Goal: Task Accomplishment & Management: Complete application form

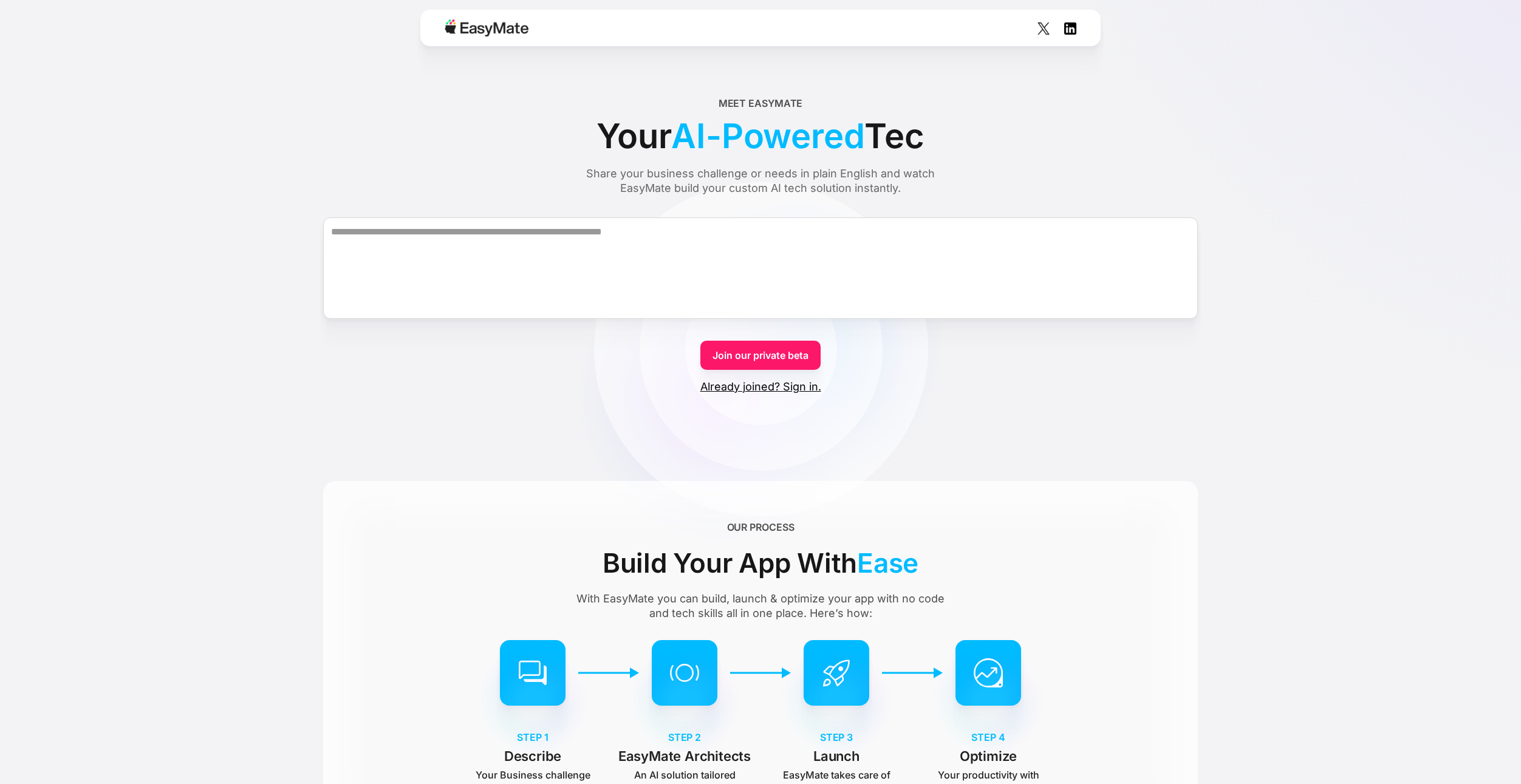
click at [793, 354] on link "Join our private beta" at bounding box center [760, 355] width 120 height 30
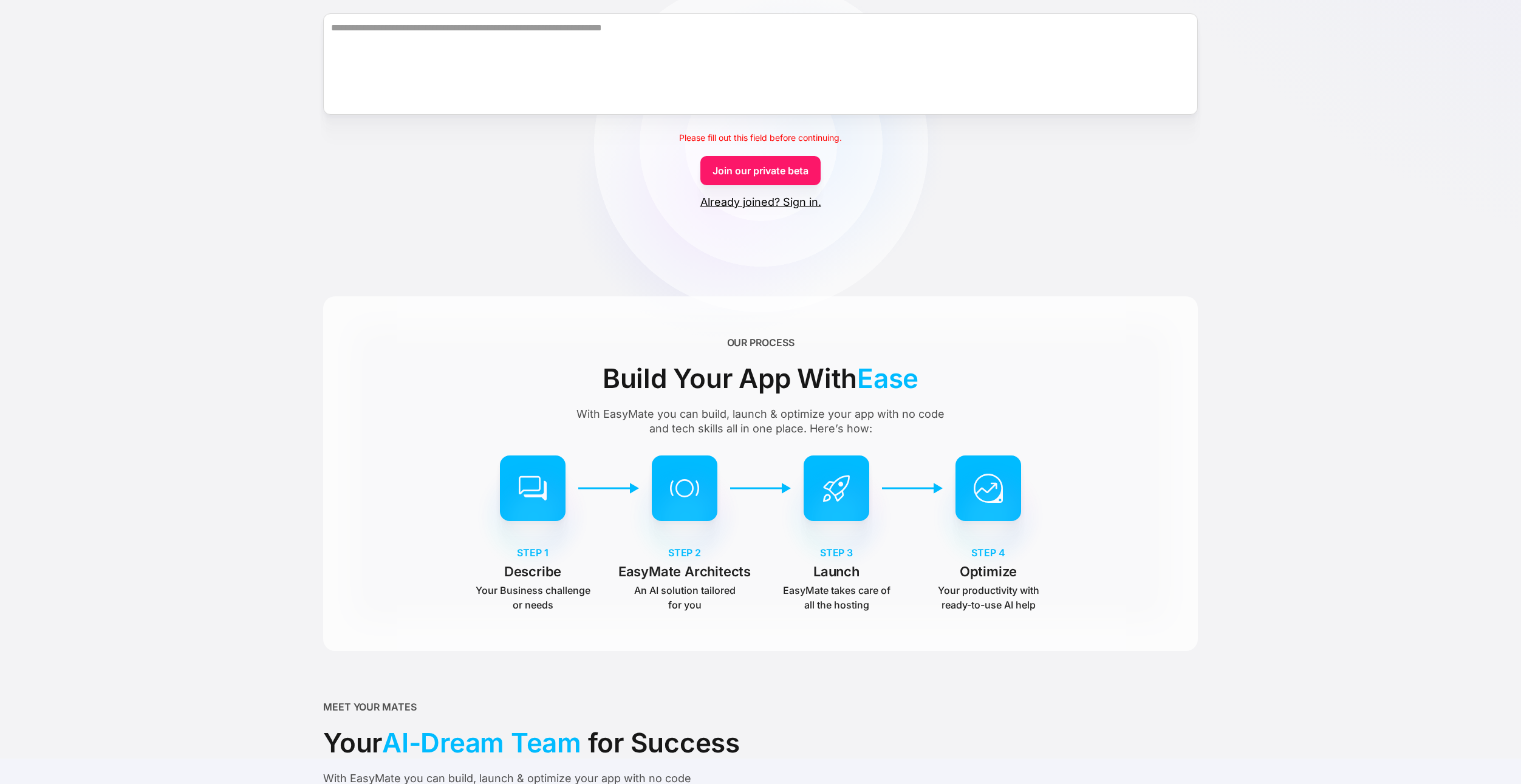
scroll to position [182, 0]
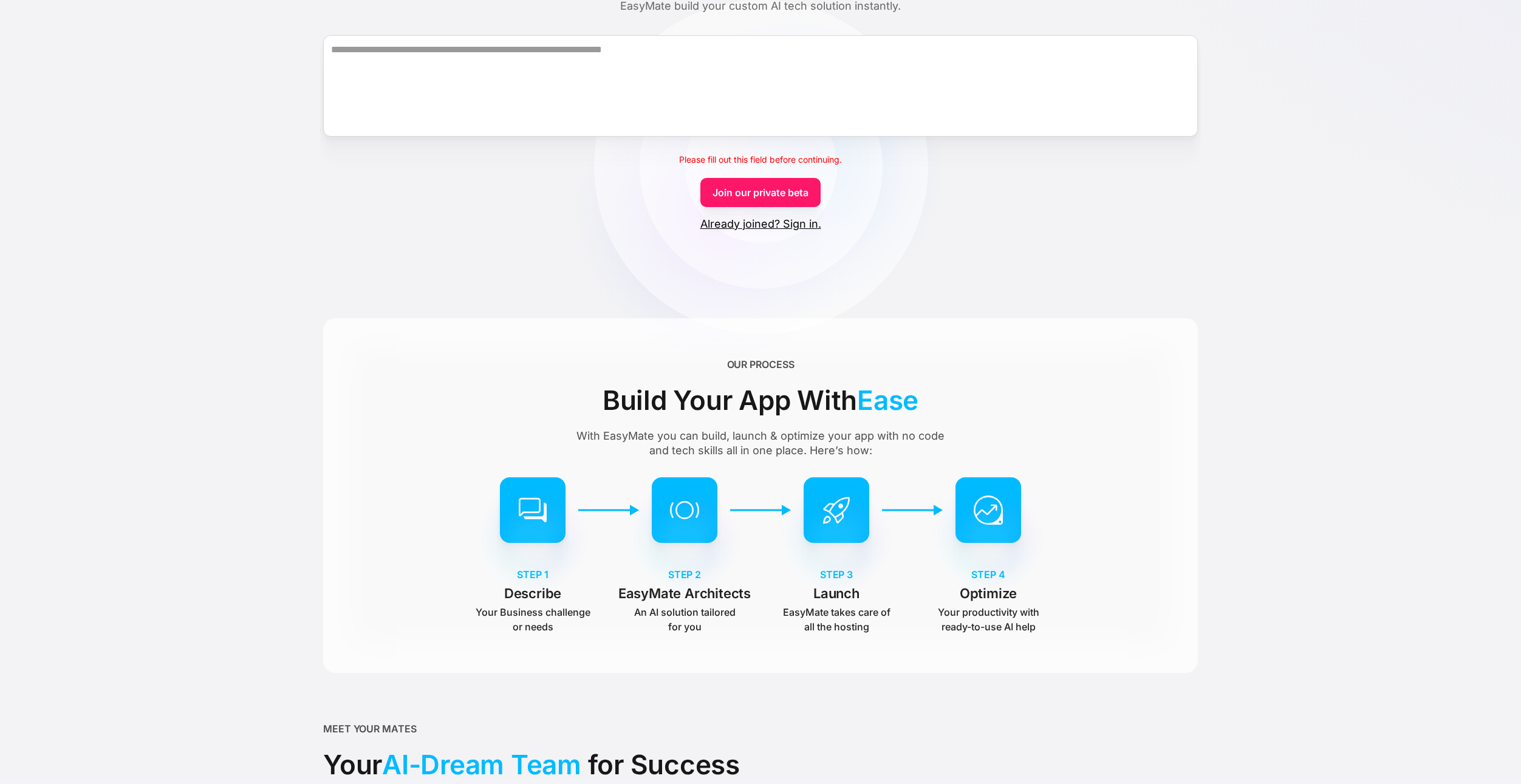
click at [768, 195] on link "Join our private beta" at bounding box center [760, 193] width 120 height 30
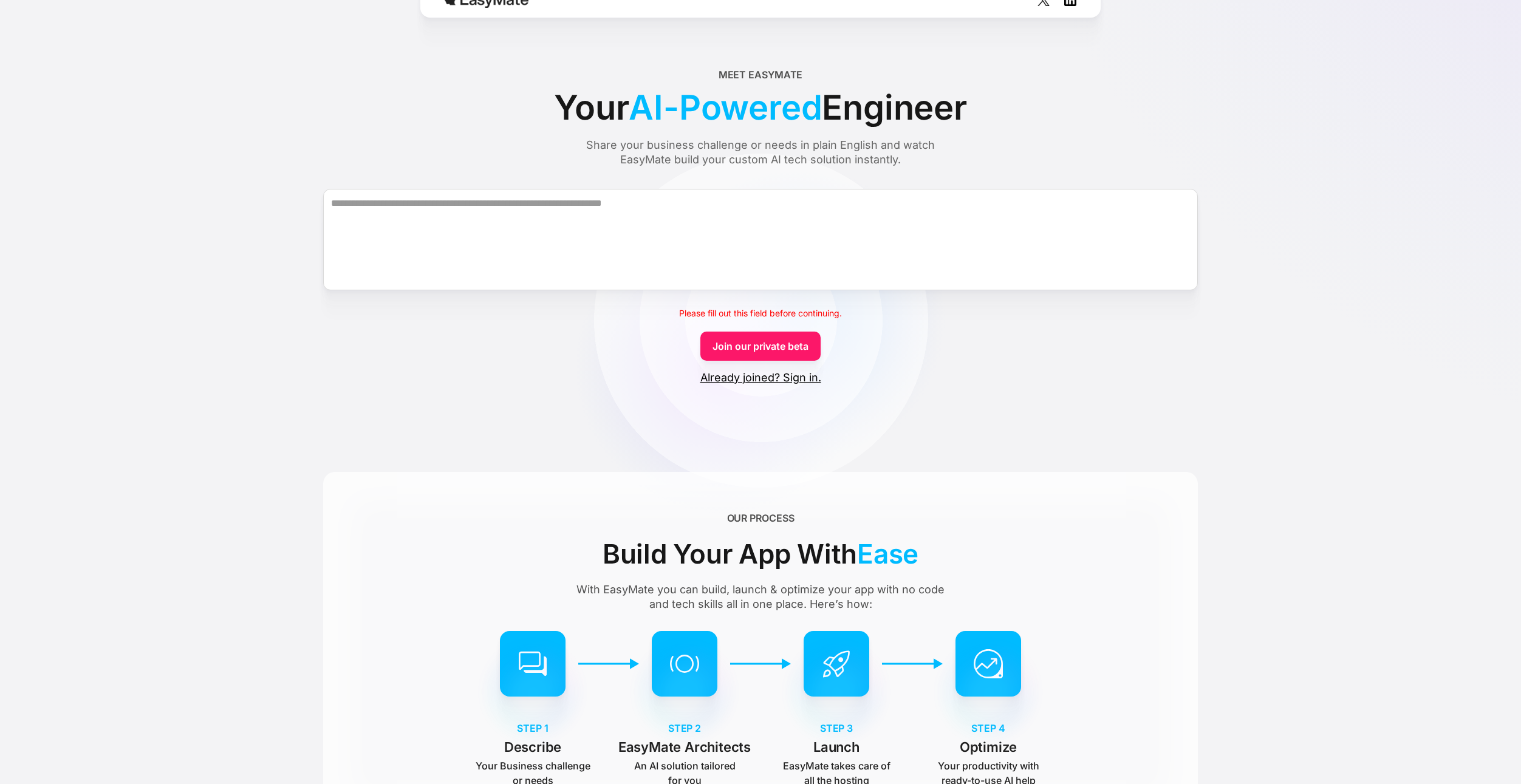
scroll to position [0, 0]
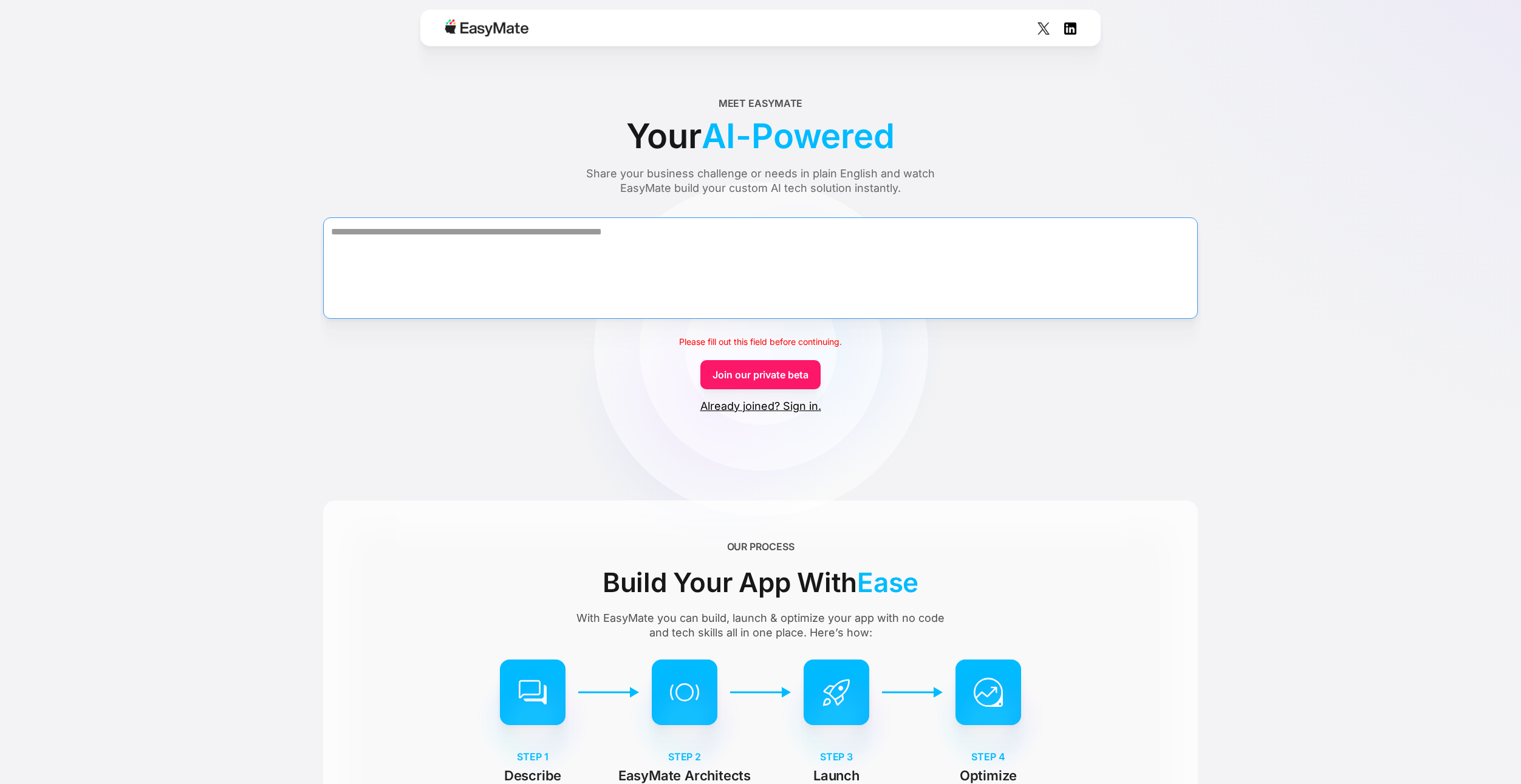
click at [747, 244] on textarea "Form" at bounding box center [760, 268] width 875 height 102
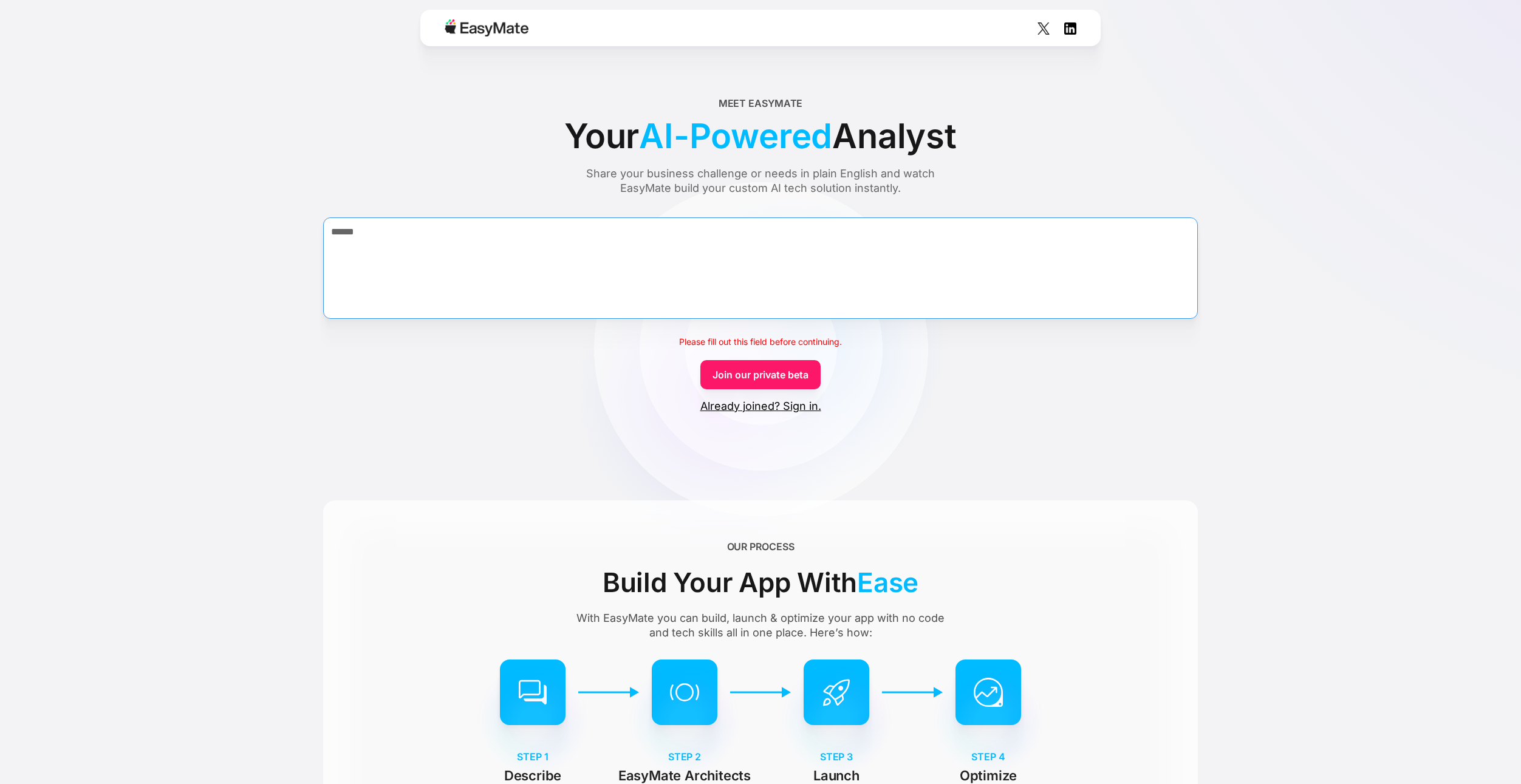
type textarea "******"
click at [745, 386] on link "Join our private beta" at bounding box center [760, 375] width 120 height 30
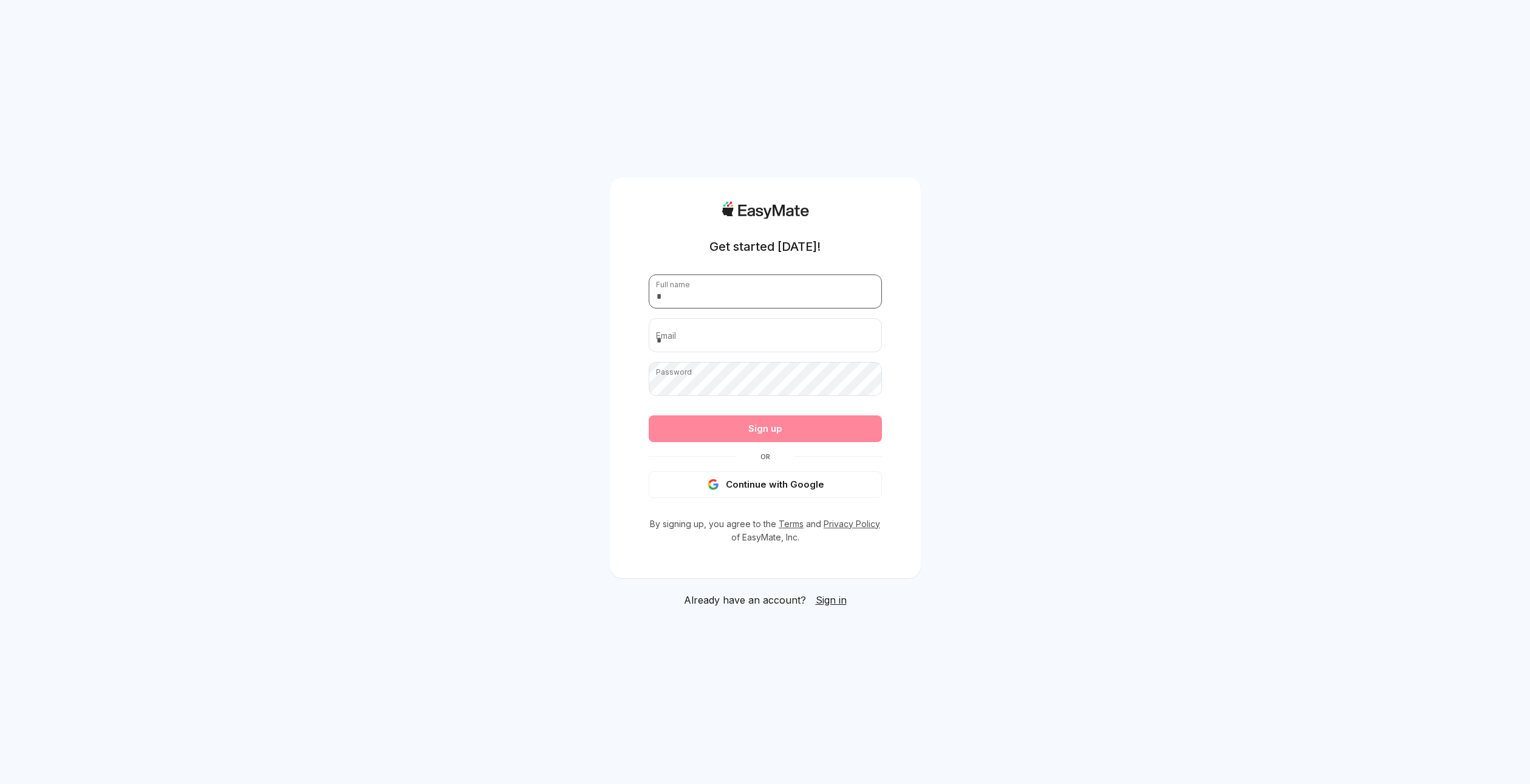
click at [763, 290] on input "text" at bounding box center [765, 291] width 233 height 34
click at [732, 485] on button "Continue with Google" at bounding box center [765, 484] width 233 height 27
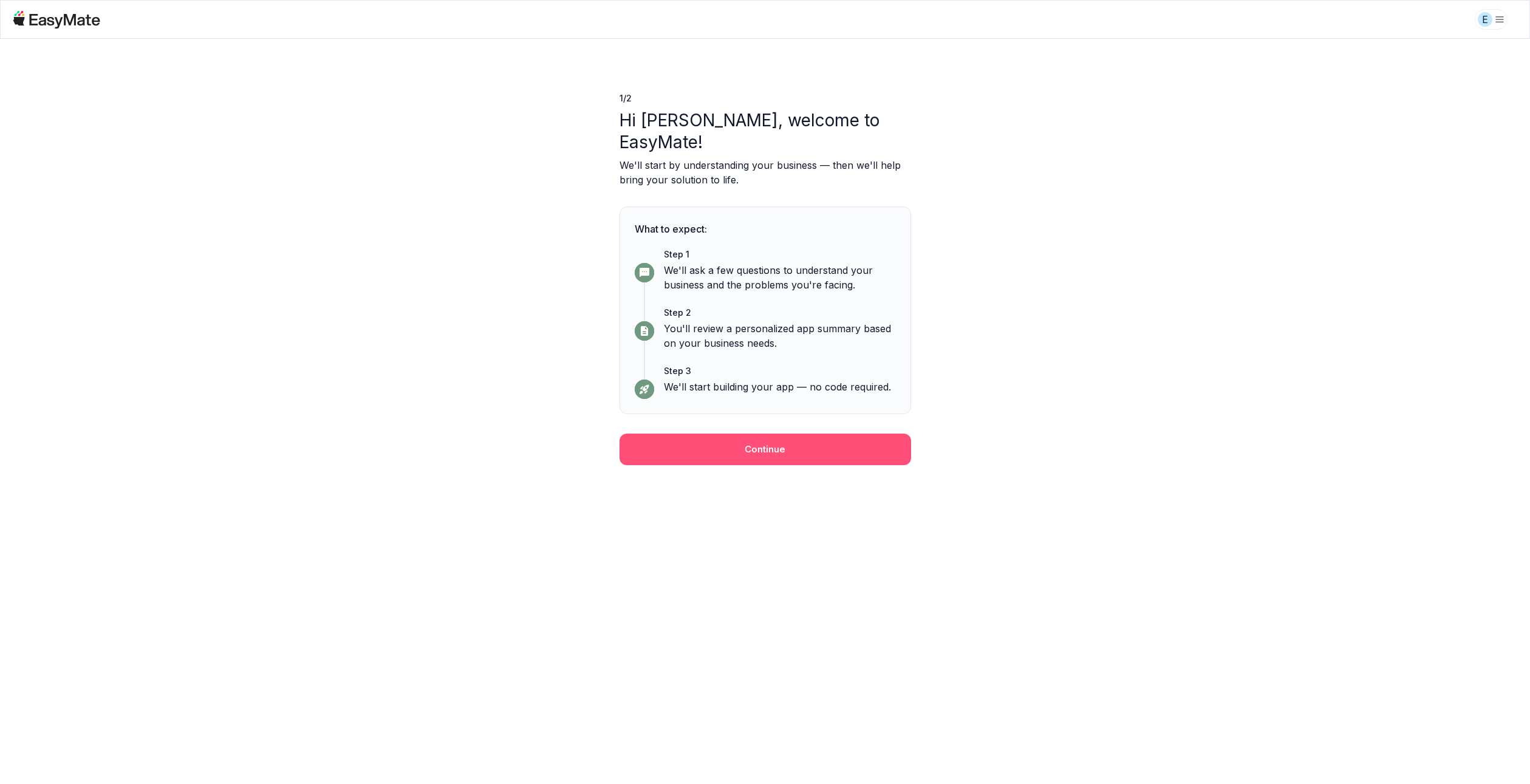
click at [779, 433] on button "Continue" at bounding box center [765, 449] width 292 height 31
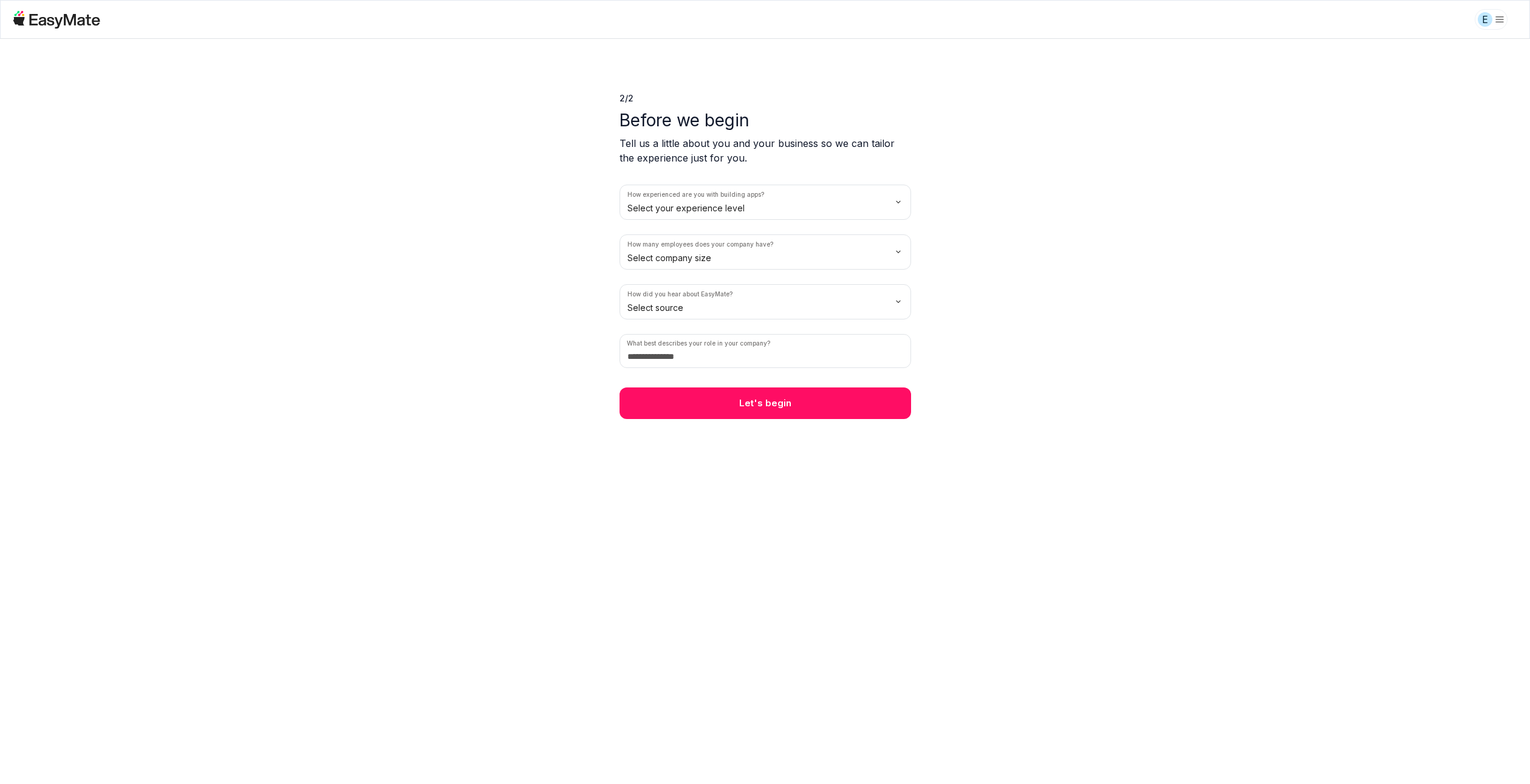
click at [828, 303] on html "E 2 / 2 Before we begin Tell us a little about you and your business so we can …" at bounding box center [765, 392] width 1530 height 784
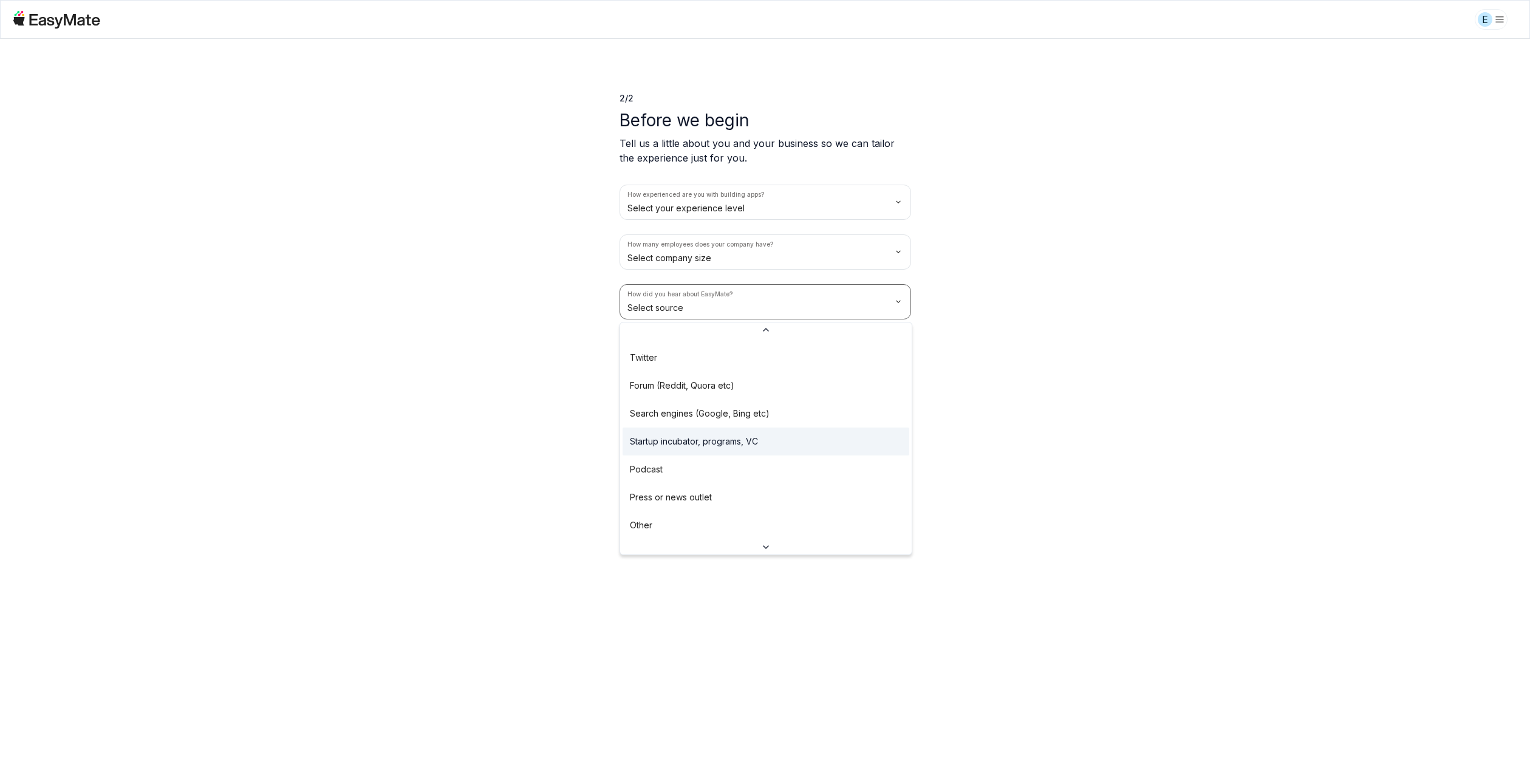
scroll to position [94, 0]
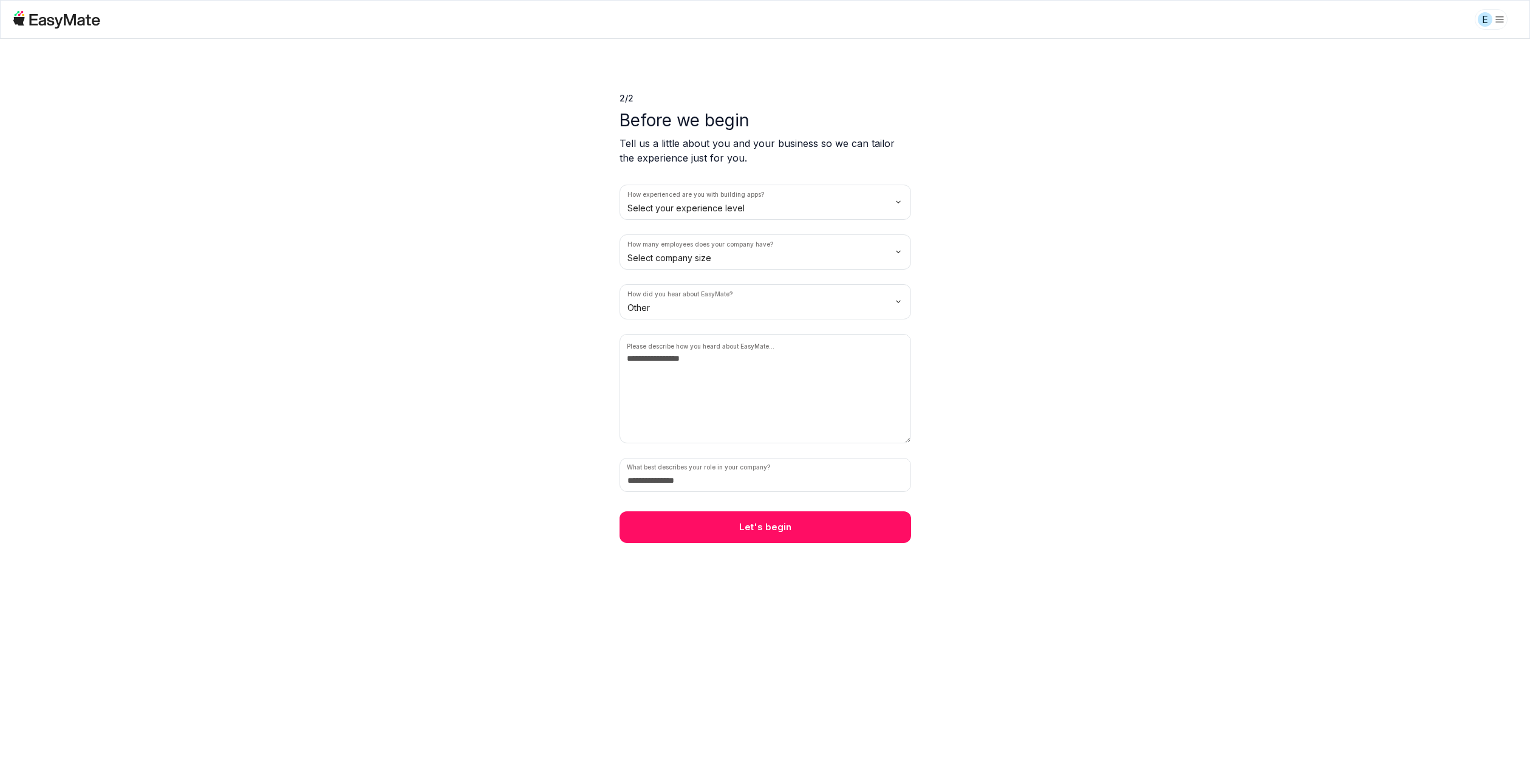
click at [725, 249] on html "E 2 / 2 Before we begin Tell us a little about you and your business so we can …" at bounding box center [765, 392] width 1530 height 784
click at [709, 203] on html "E 2 / 2 Before we begin Tell us a little about you and your business so we can …" at bounding box center [765, 392] width 1530 height 784
click at [700, 370] on textarea at bounding box center [765, 388] width 292 height 109
type textarea "****"
click at [742, 475] on input at bounding box center [765, 475] width 292 height 34
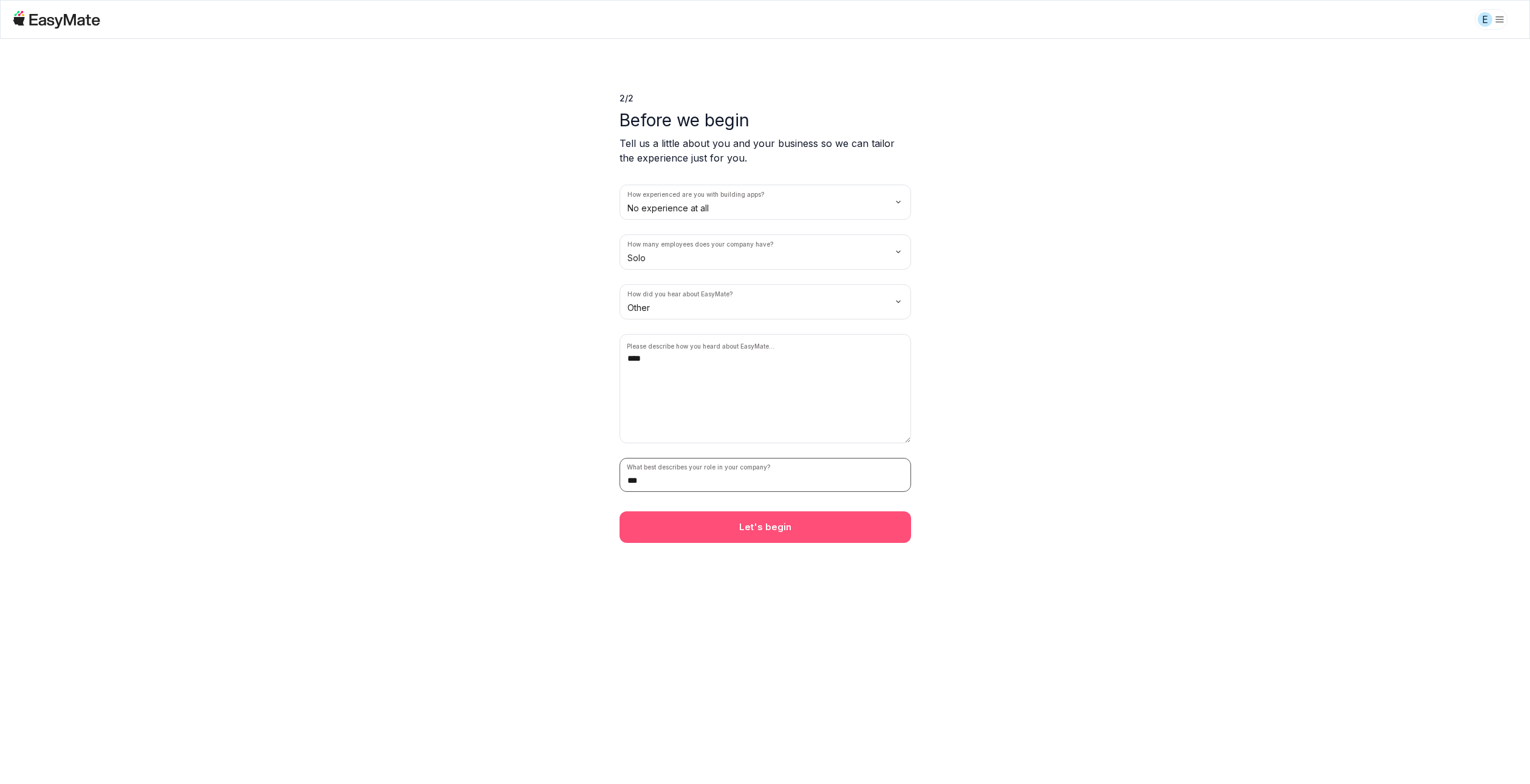
type input "***"
click at [734, 534] on button "Let's begin" at bounding box center [765, 527] width 292 height 31
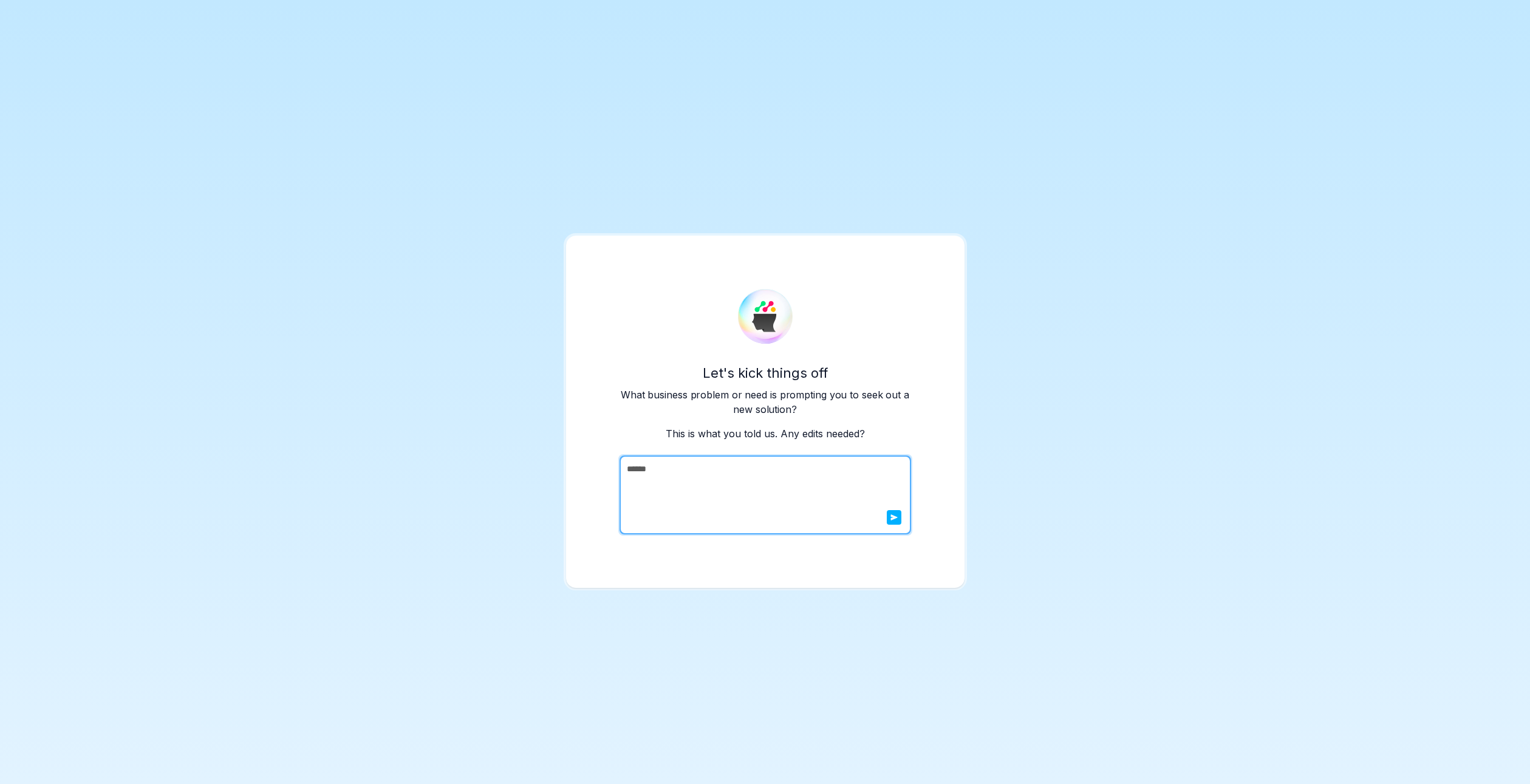
click at [747, 530] on textarea "******" at bounding box center [765, 495] width 289 height 79
click at [896, 520] on icon "submit" at bounding box center [894, 517] width 7 height 7
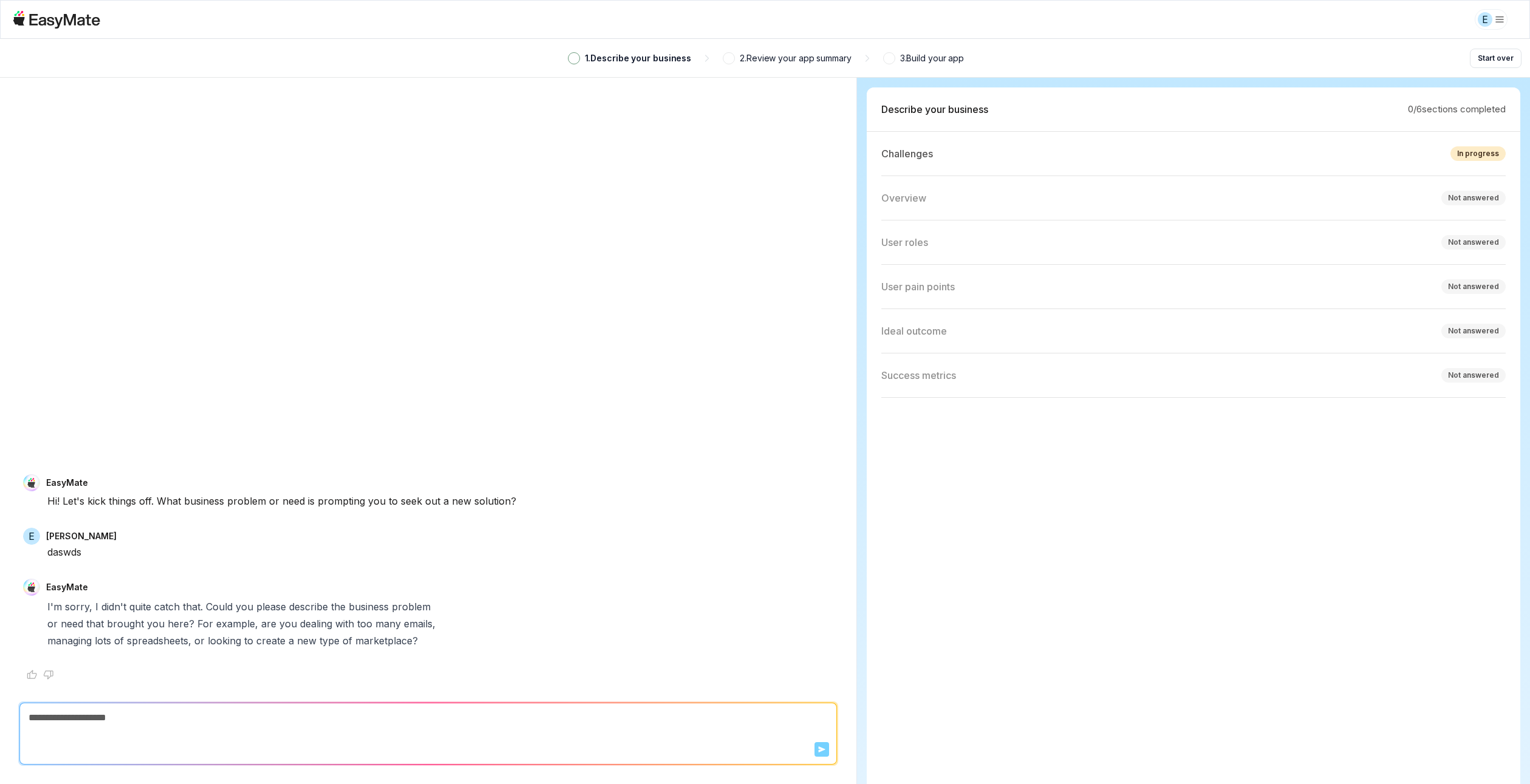
type textarea "*"
